Goal: Transaction & Acquisition: Purchase product/service

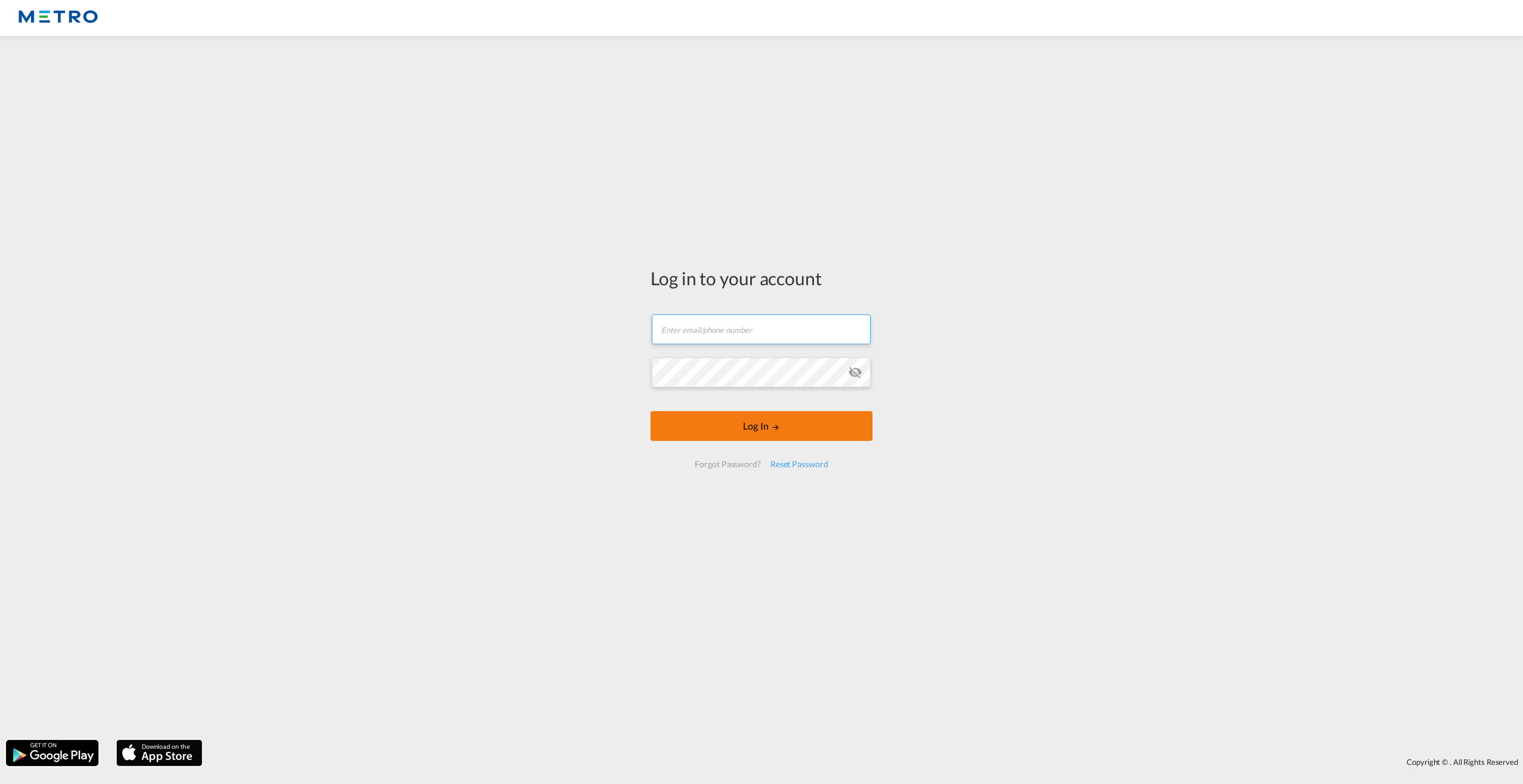
type input "[PERSON_NAME][EMAIL_ADDRESS][PERSON_NAME][DOMAIN_NAME]"
click at [770, 425] on button "Log In" at bounding box center [762, 426] width 222 height 30
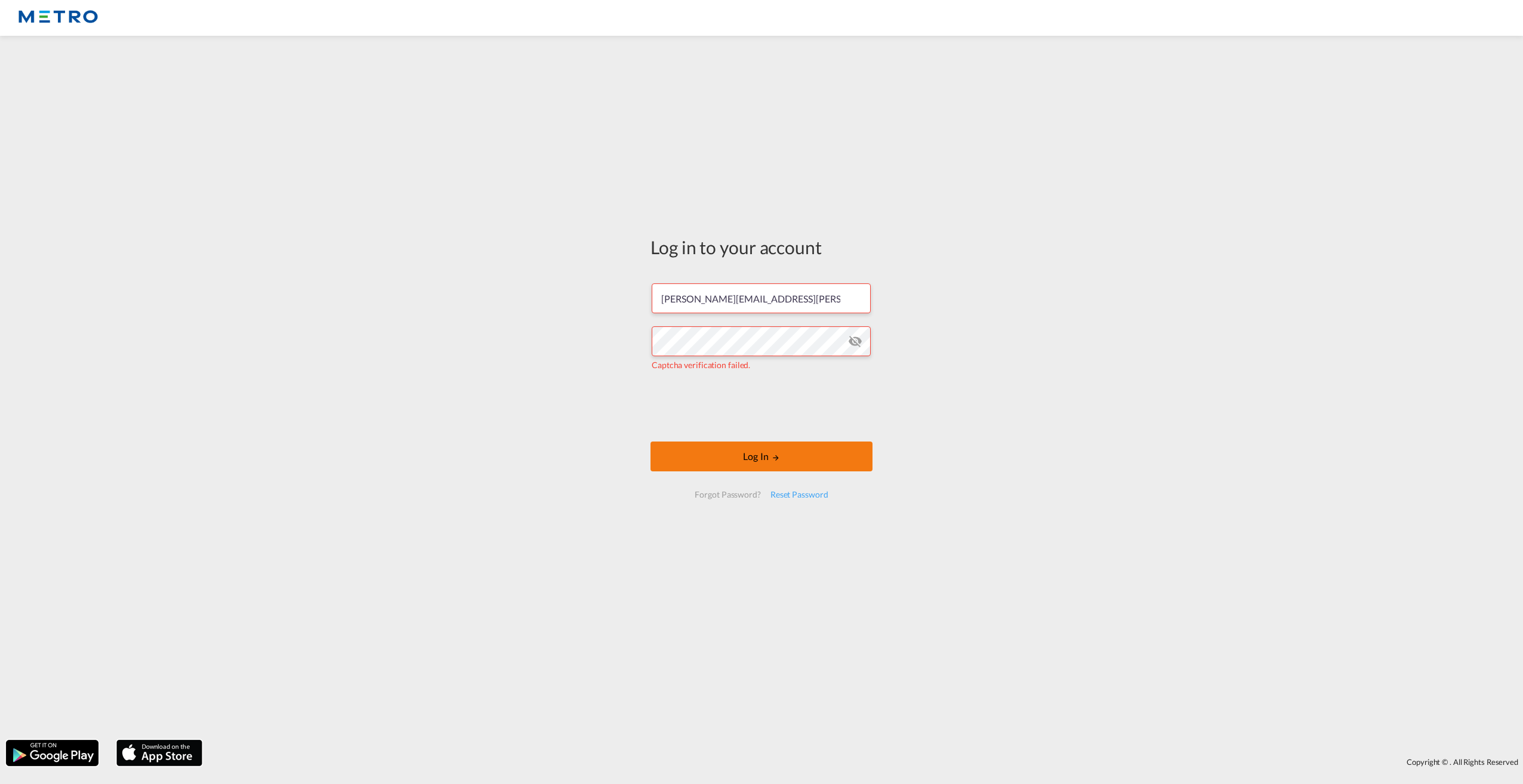
click at [764, 455] on button "Log In" at bounding box center [762, 456] width 222 height 30
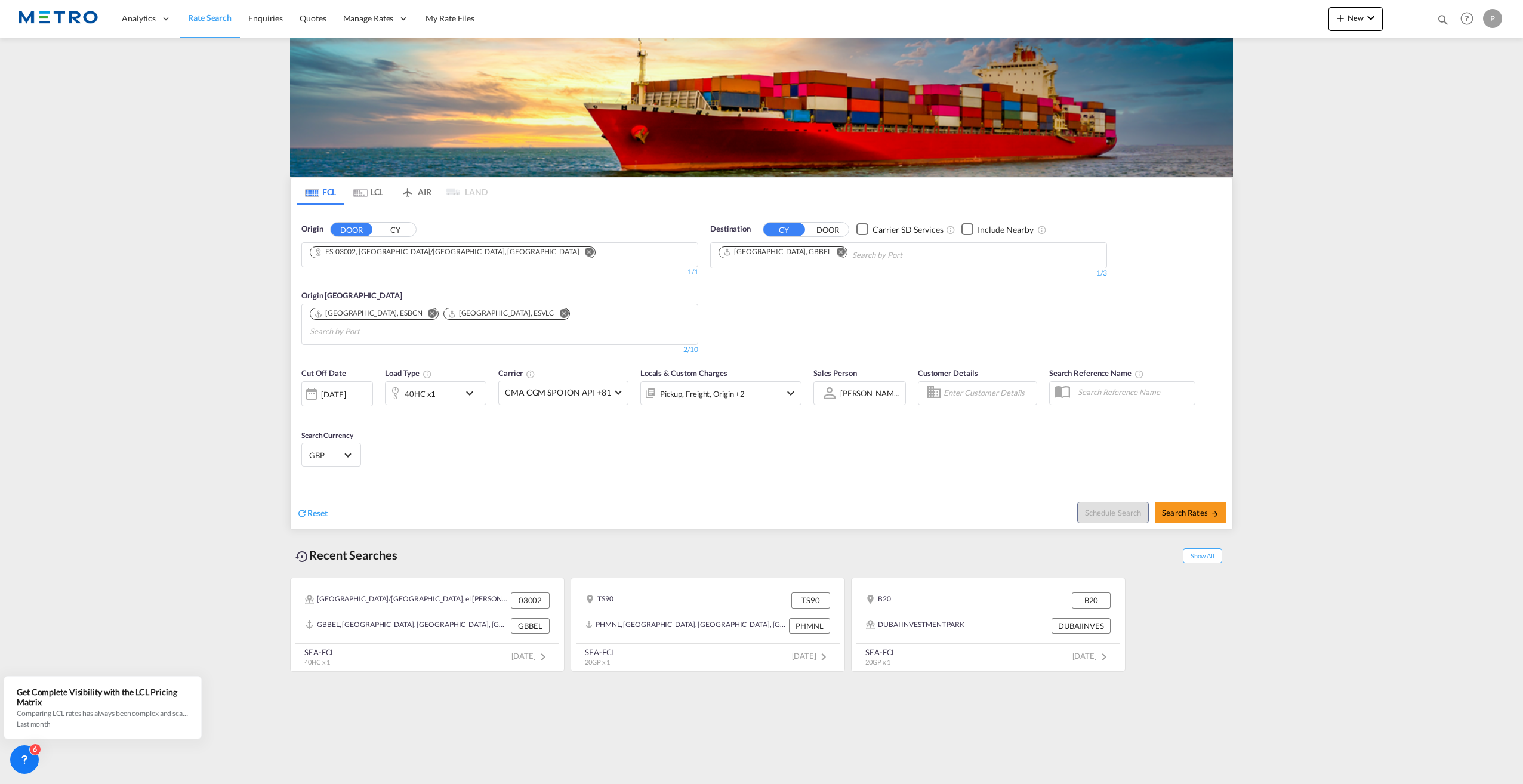
click at [577, 249] on button "Remove" at bounding box center [586, 252] width 18 height 12
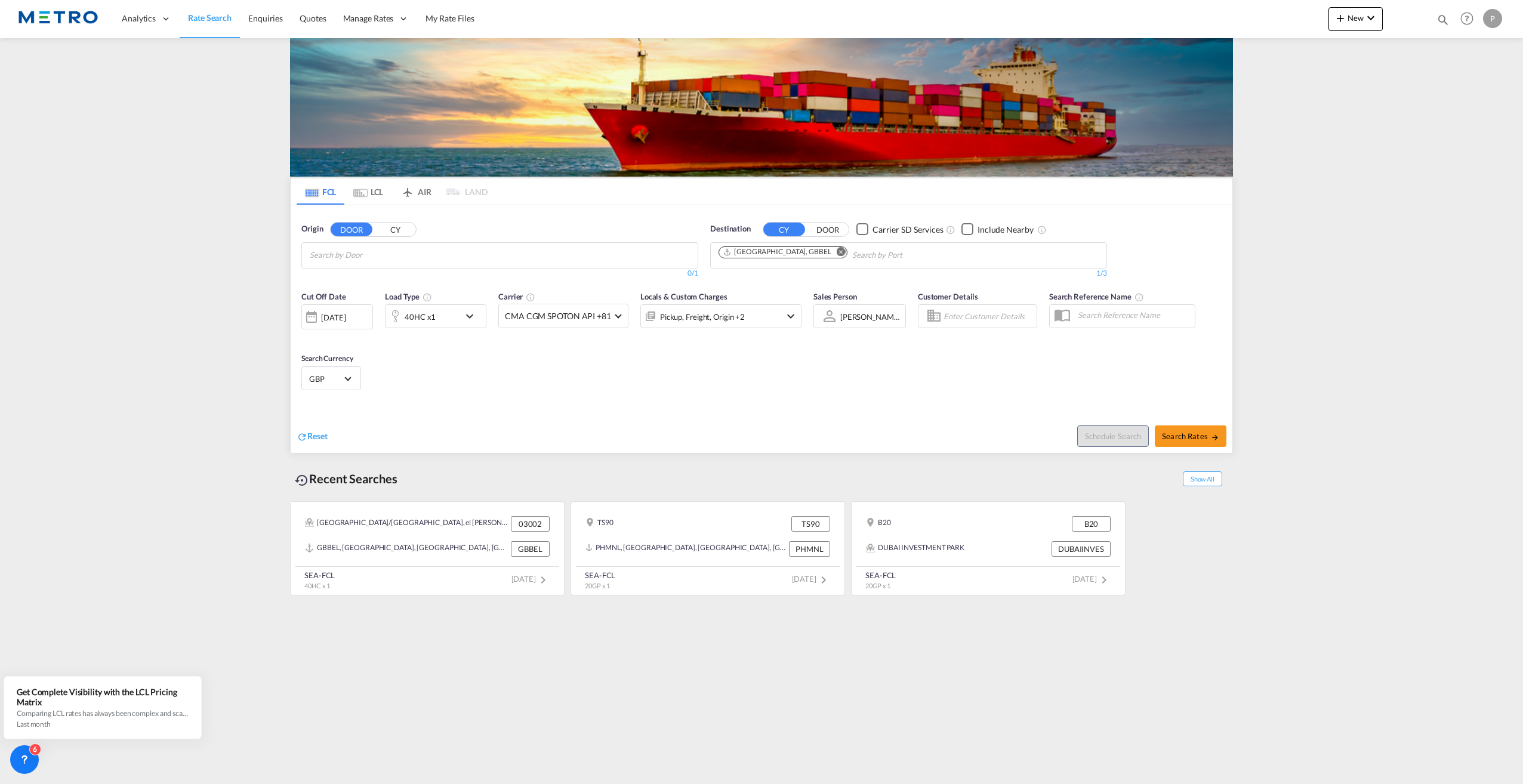
click at [483, 249] on md-chips at bounding box center [499, 255] width 396 height 25
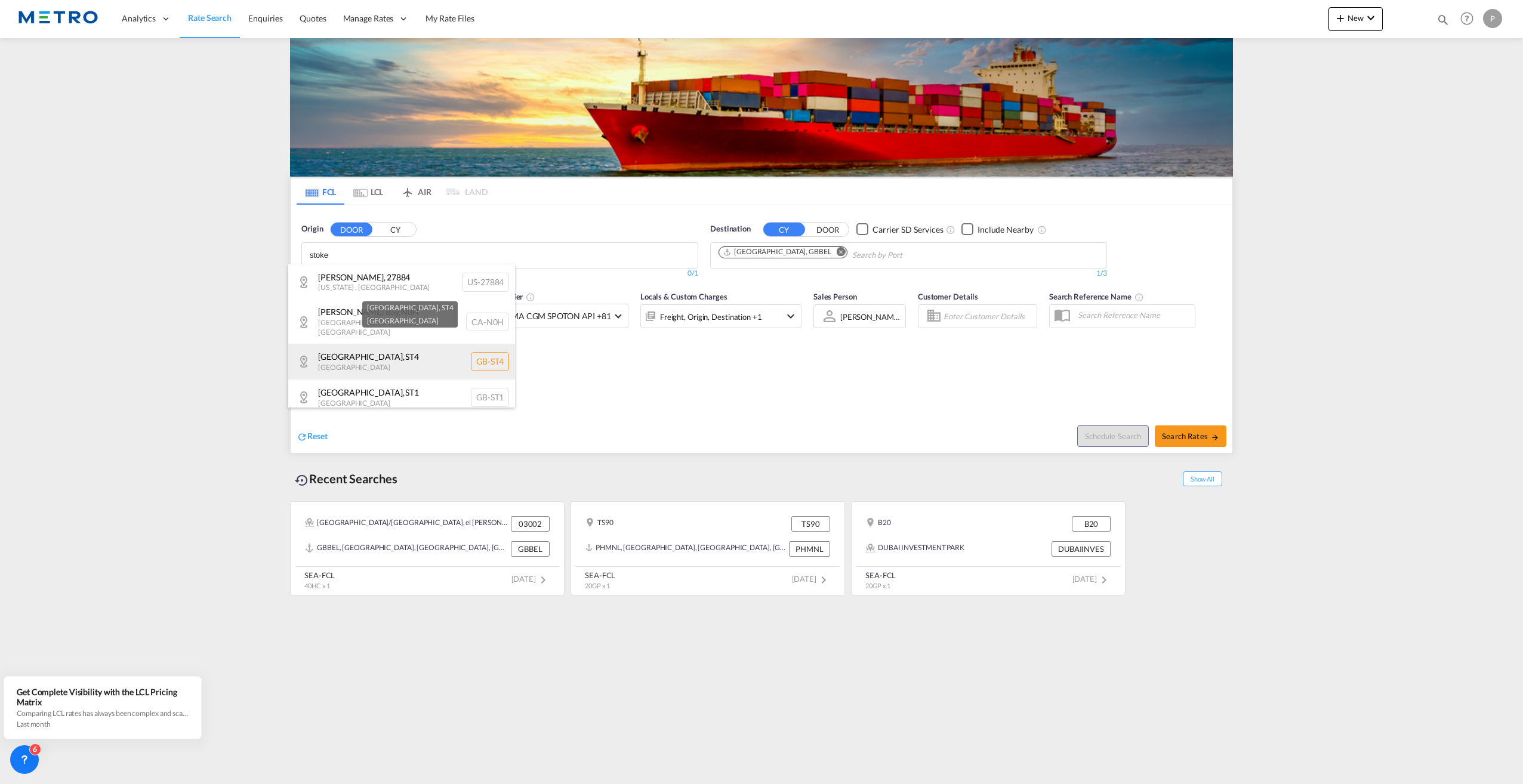
type input "stoke"
click at [433, 360] on div "[GEOGRAPHIC_DATA] [GEOGRAPHIC_DATA]-ST4" at bounding box center [401, 361] width 227 height 35
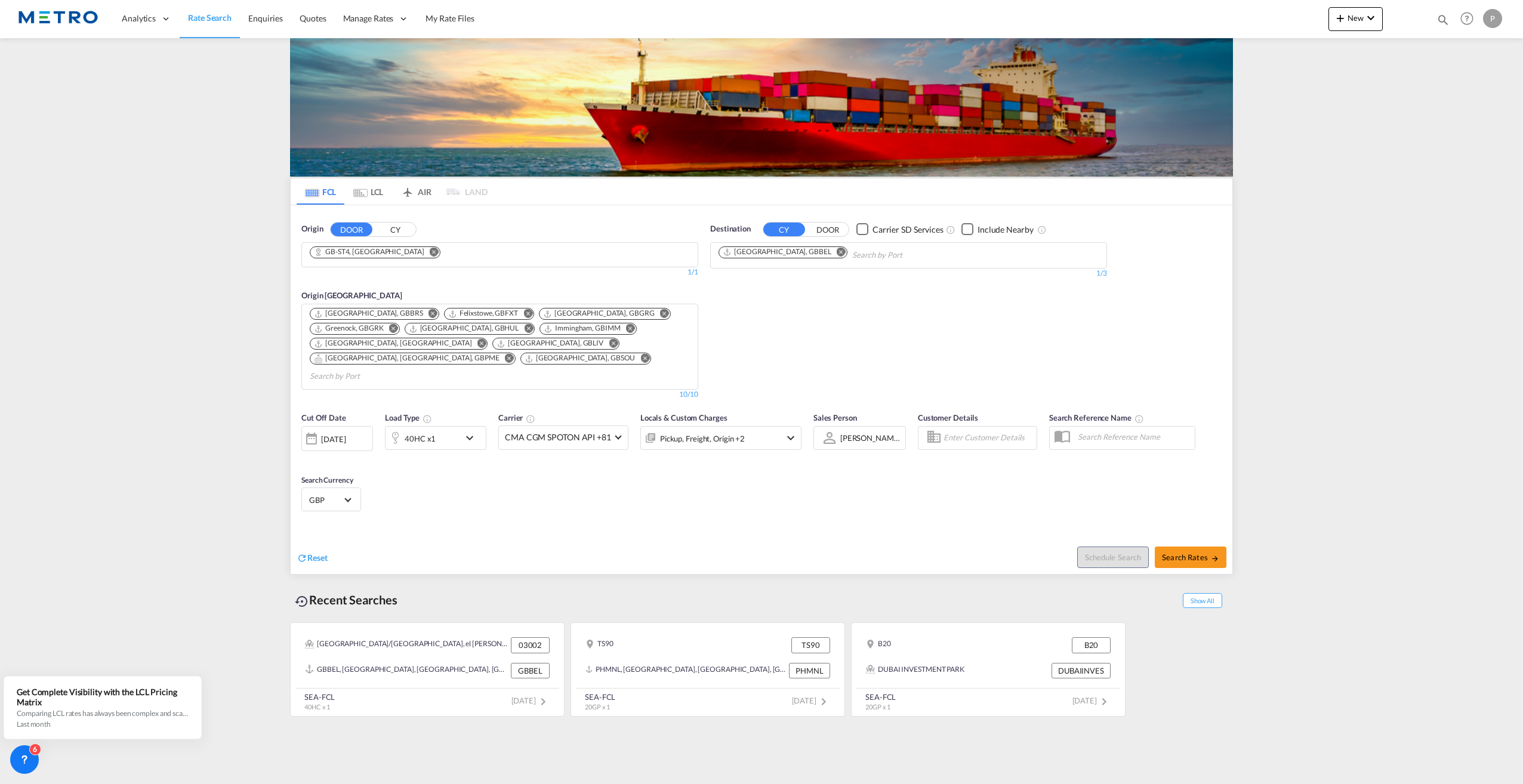
click at [837, 251] on md-icon "Remove" at bounding box center [841, 252] width 9 height 9
click at [790, 251] on body "Analytics Reports Dashboard Rate Search Enquiries Quotes" at bounding box center [761, 392] width 1523 height 784
type input "[GEOGRAPHIC_DATA]"
click at [799, 283] on div "[GEOGRAPHIC_DATA] , [GEOGRAPHIC_DATA] [GEOGRAPHIC_DATA] USHOU" at bounding box center [811, 286] width 227 height 43
click at [472, 431] on md-icon "icon-chevron-down" at bounding box center [472, 438] width 20 height 15
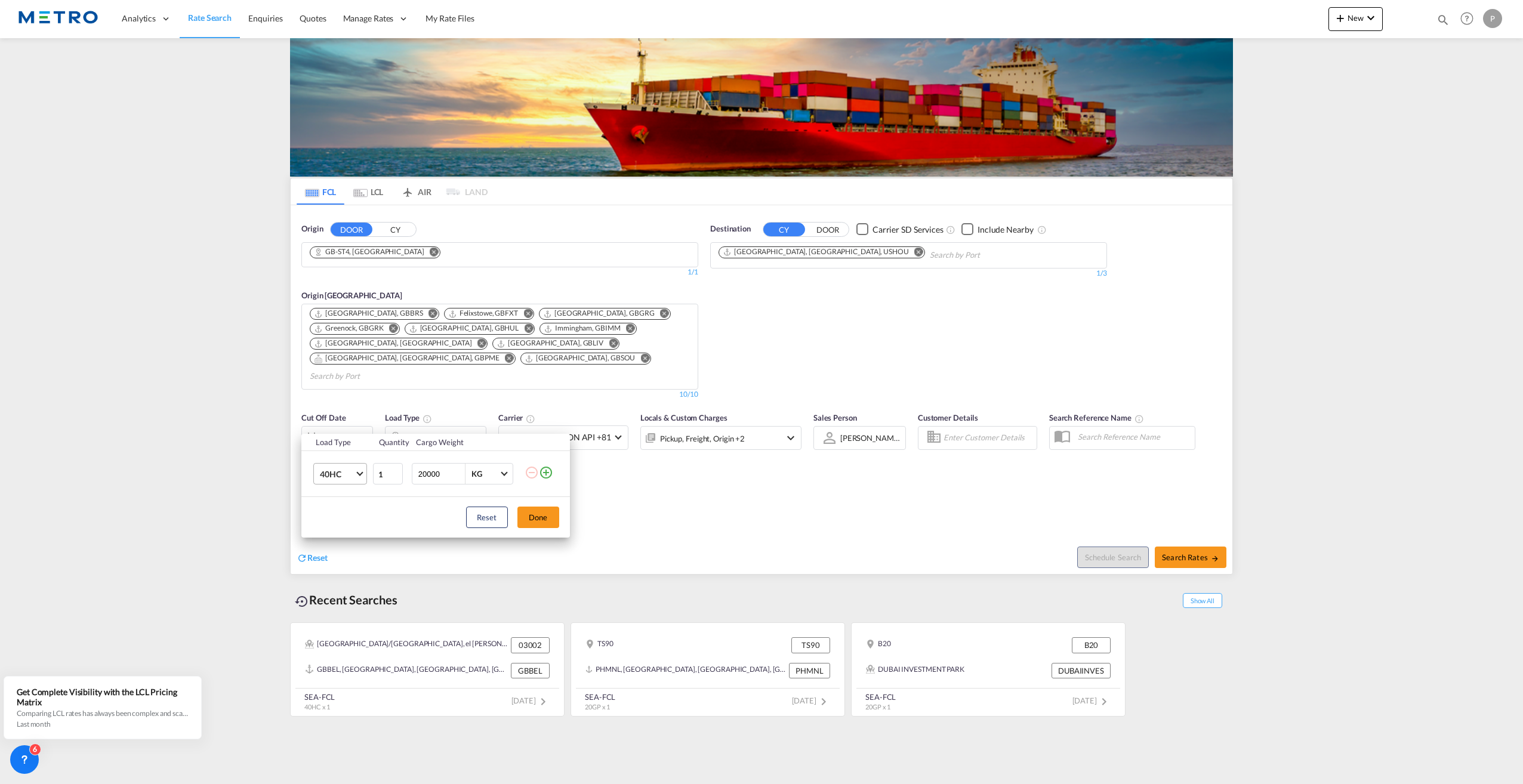
click at [340, 480] on span "40HC" at bounding box center [337, 474] width 35 height 12
click at [346, 420] on md-option "20GP" at bounding box center [350, 416] width 81 height 29
click at [545, 515] on button "Done" at bounding box center [538, 518] width 42 height 22
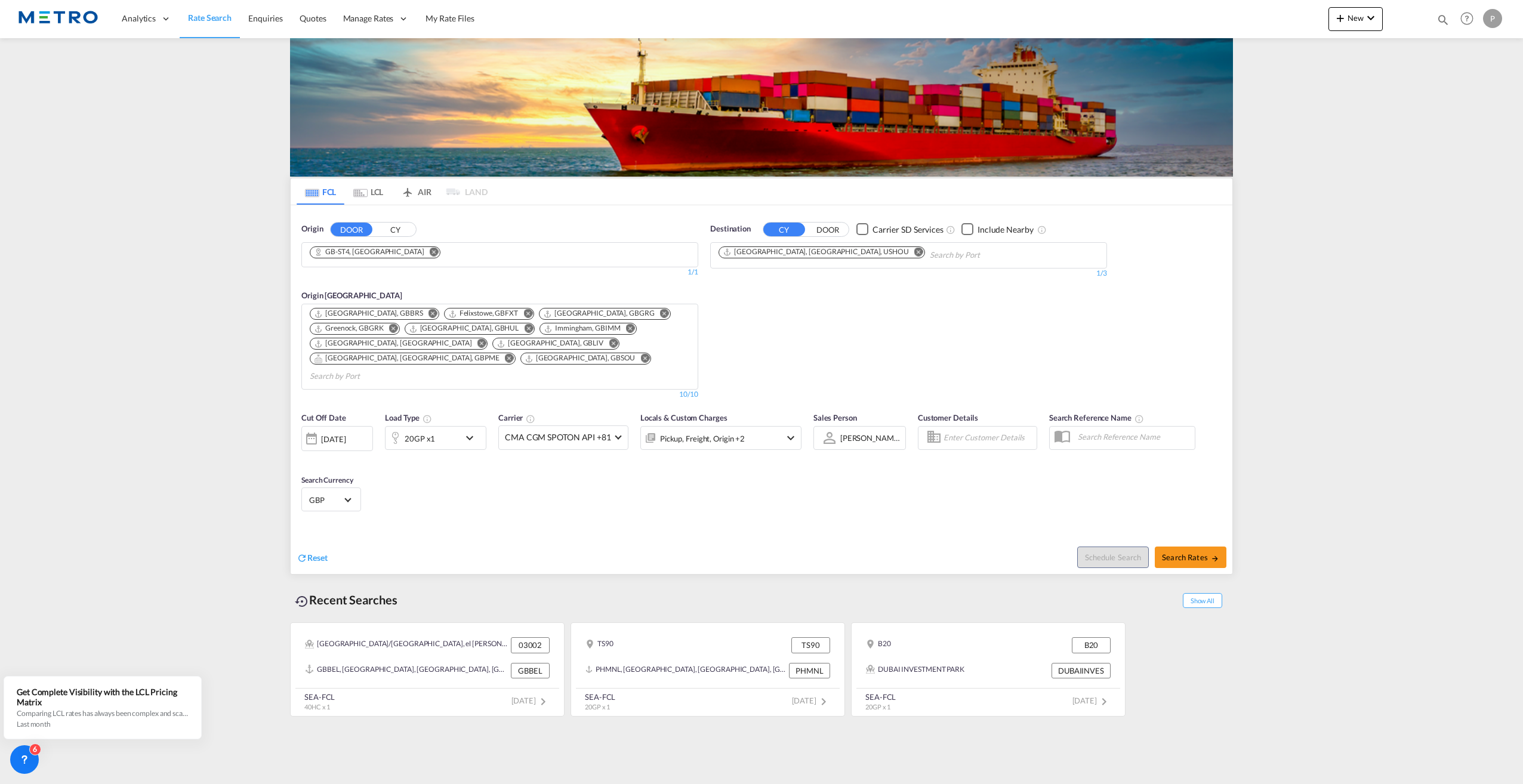
click at [794, 485] on div "Cut Off Date [DATE] [DATE] Load Type 20GP x1 Carrier CMA CGM SPOTON API +81 Onl…" at bounding box center [762, 464] width 942 height 117
click at [1202, 546] on button "Search Rates" at bounding box center [1190, 557] width 72 height 22
type input "ST4 to USHOU / [DATE]"
